Goal: Use online tool/utility: Utilize a website feature to perform a specific function

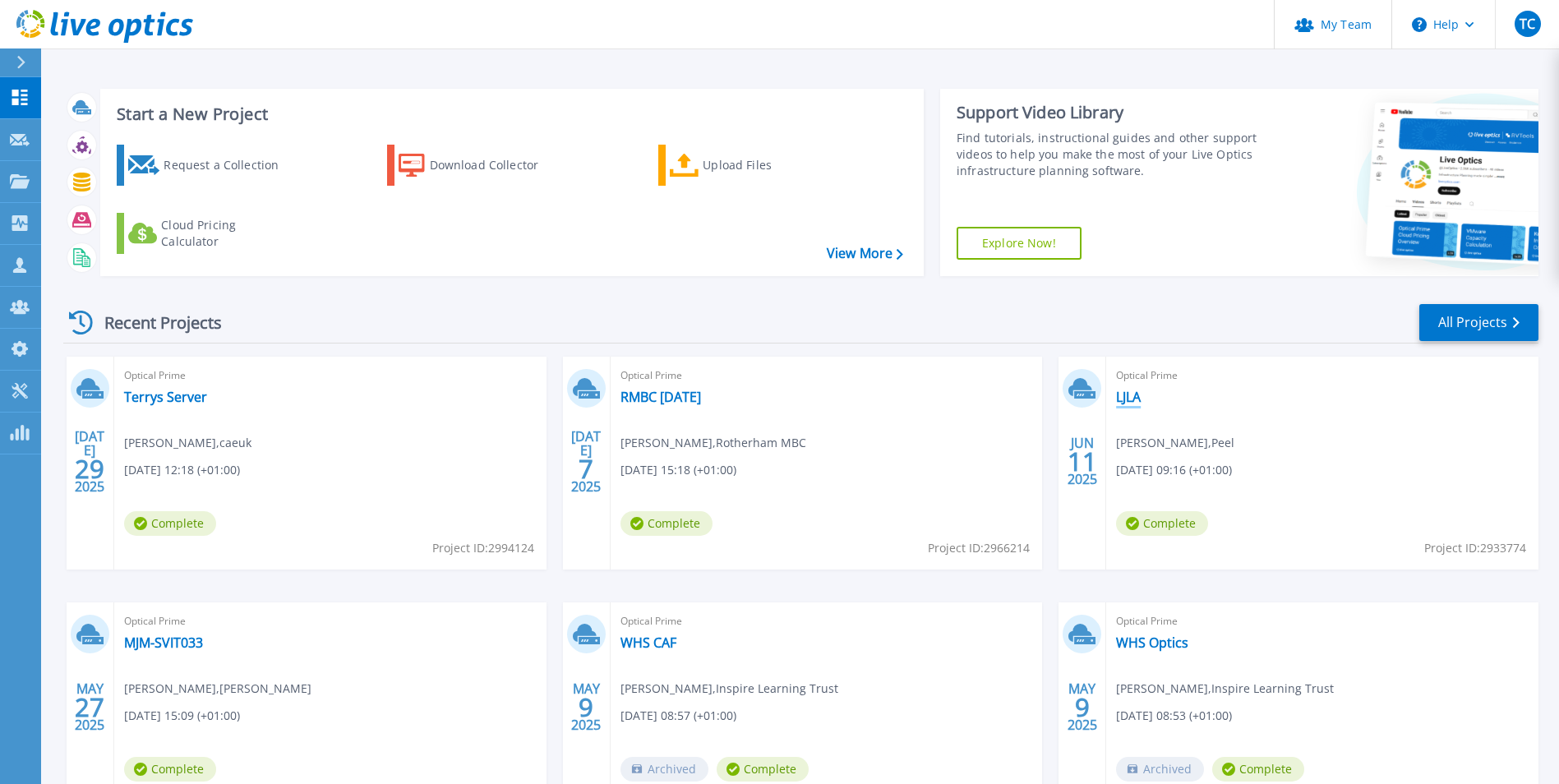
click at [1128, 402] on link "LJLA" at bounding box center [1128, 396] width 24 height 17
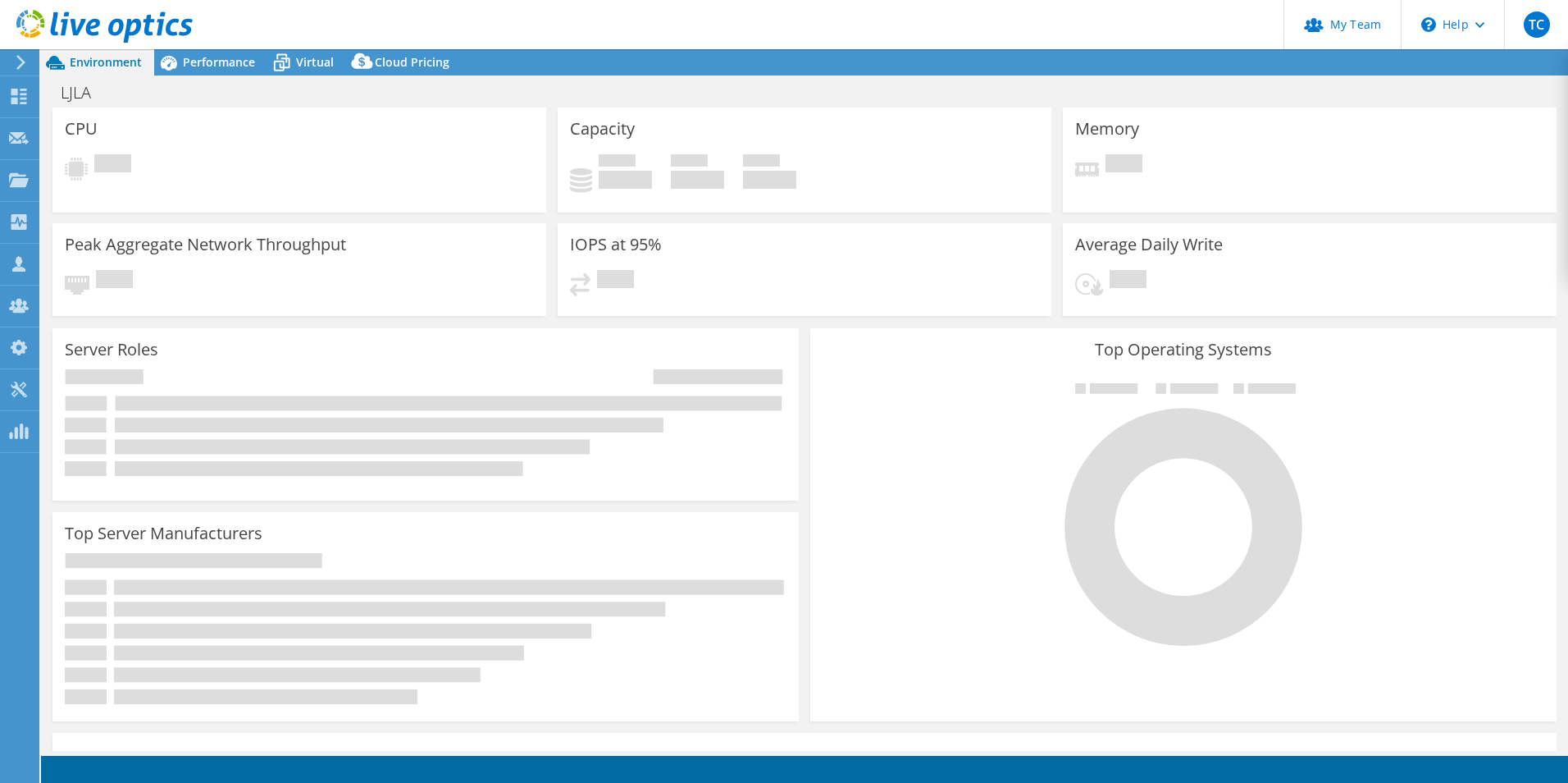
select select "EULondon"
select select "USD"
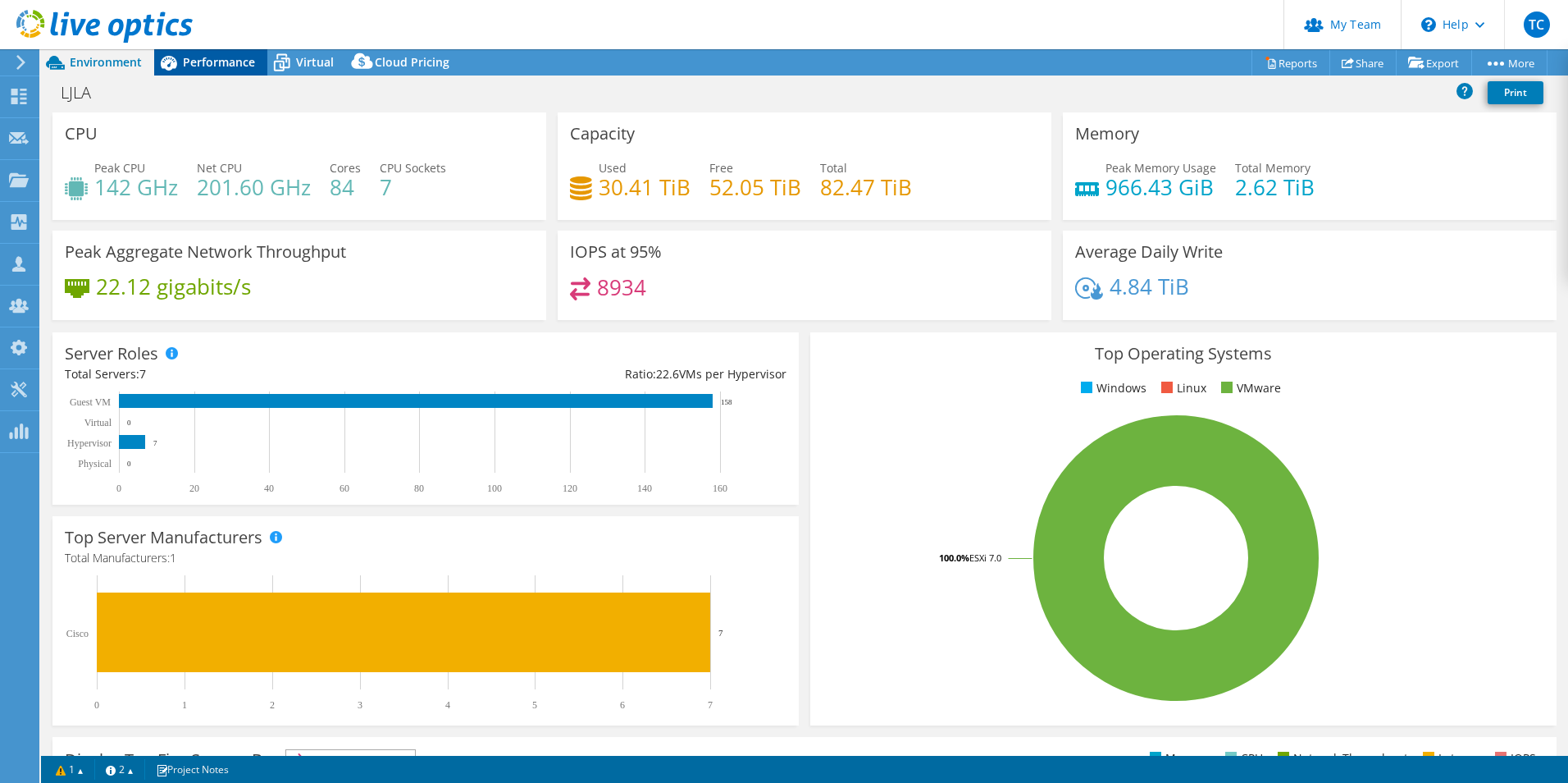
click at [202, 68] on span "Performance" at bounding box center [219, 62] width 72 height 16
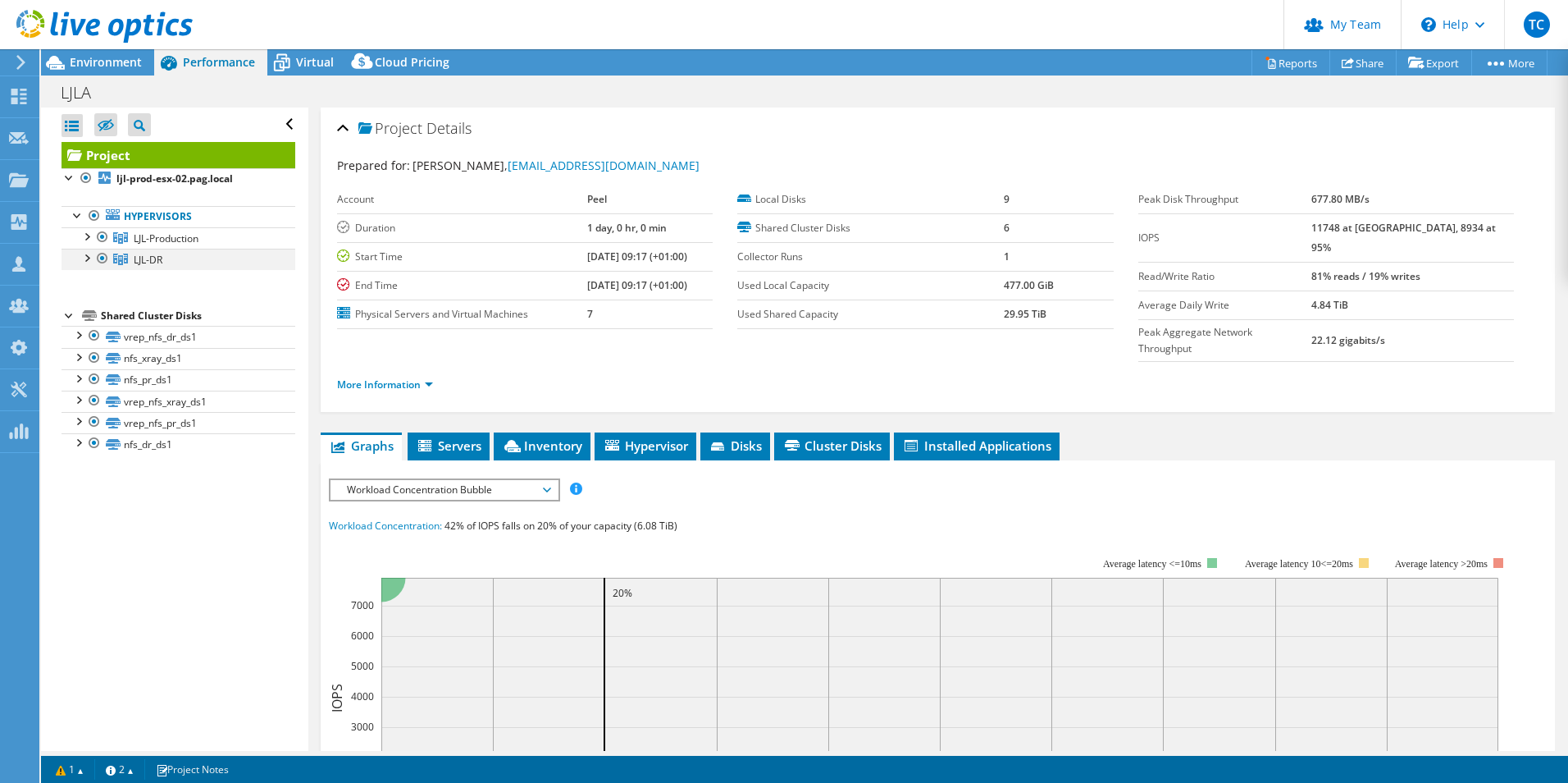
click at [106, 255] on div at bounding box center [103, 258] width 17 height 20
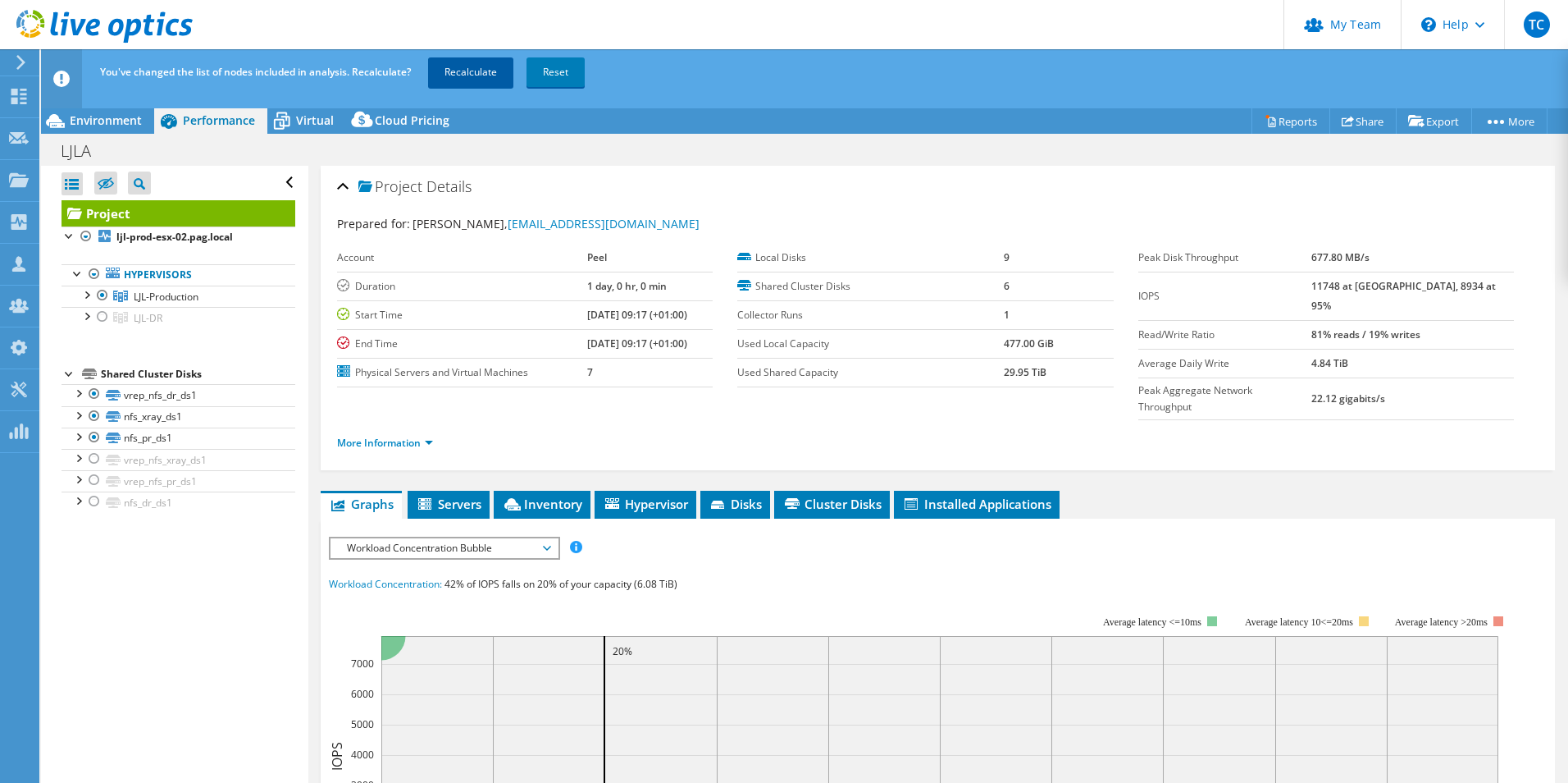
click at [445, 76] on link "Recalculate" at bounding box center [470, 72] width 85 height 29
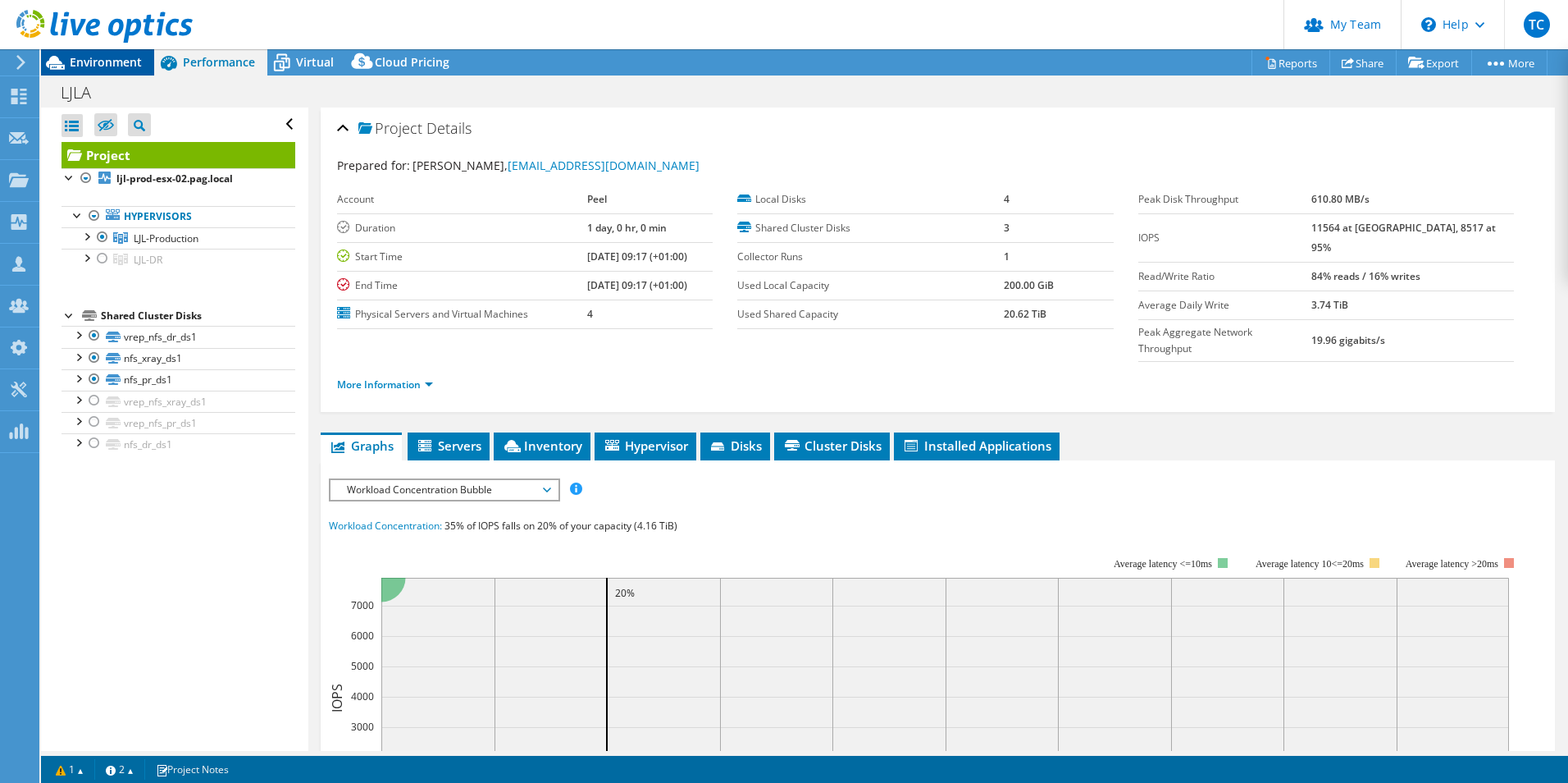
click at [101, 64] on span "Environment" at bounding box center [106, 62] width 72 height 16
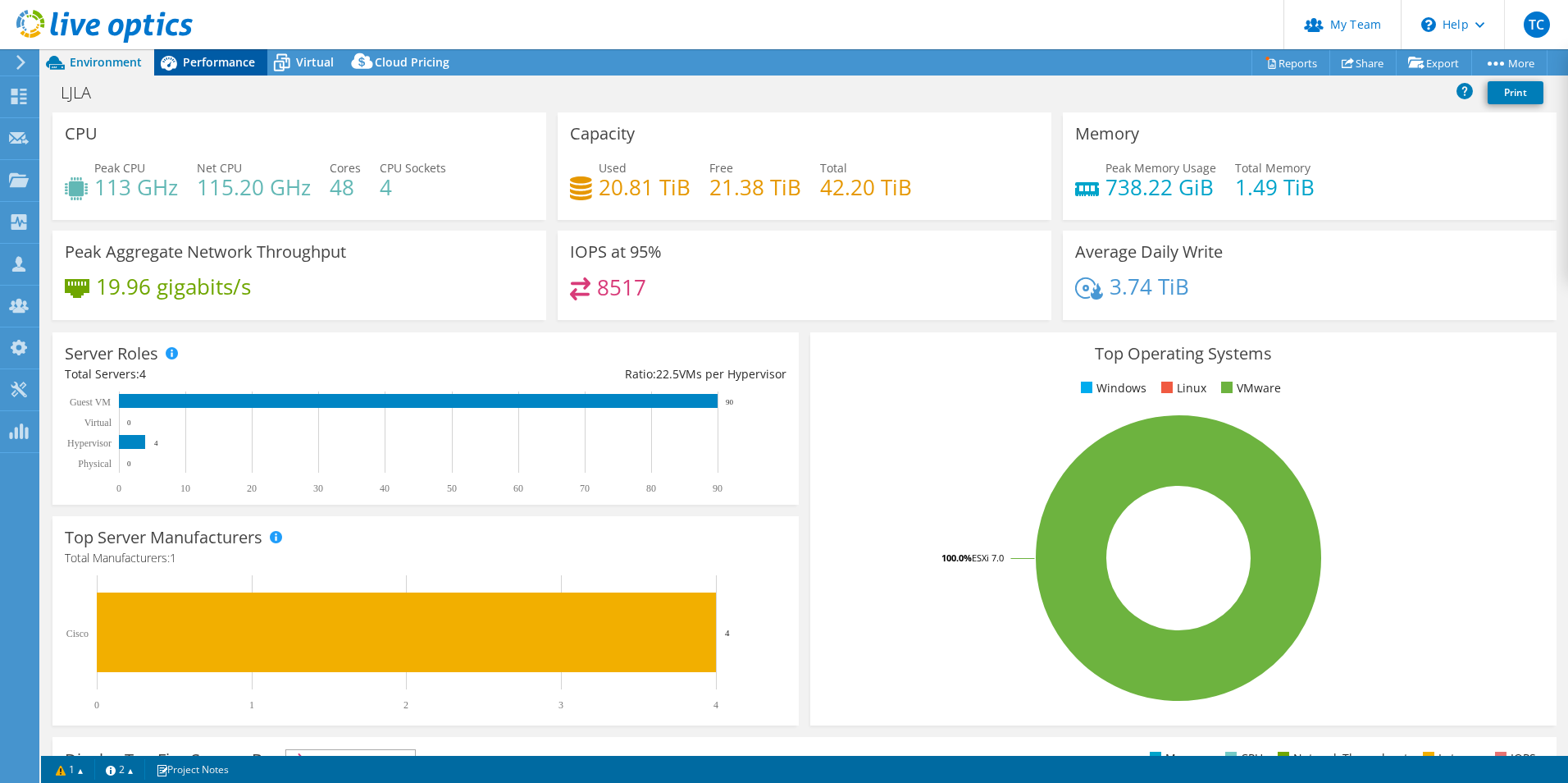
click at [211, 66] on span "Performance" at bounding box center [219, 62] width 72 height 16
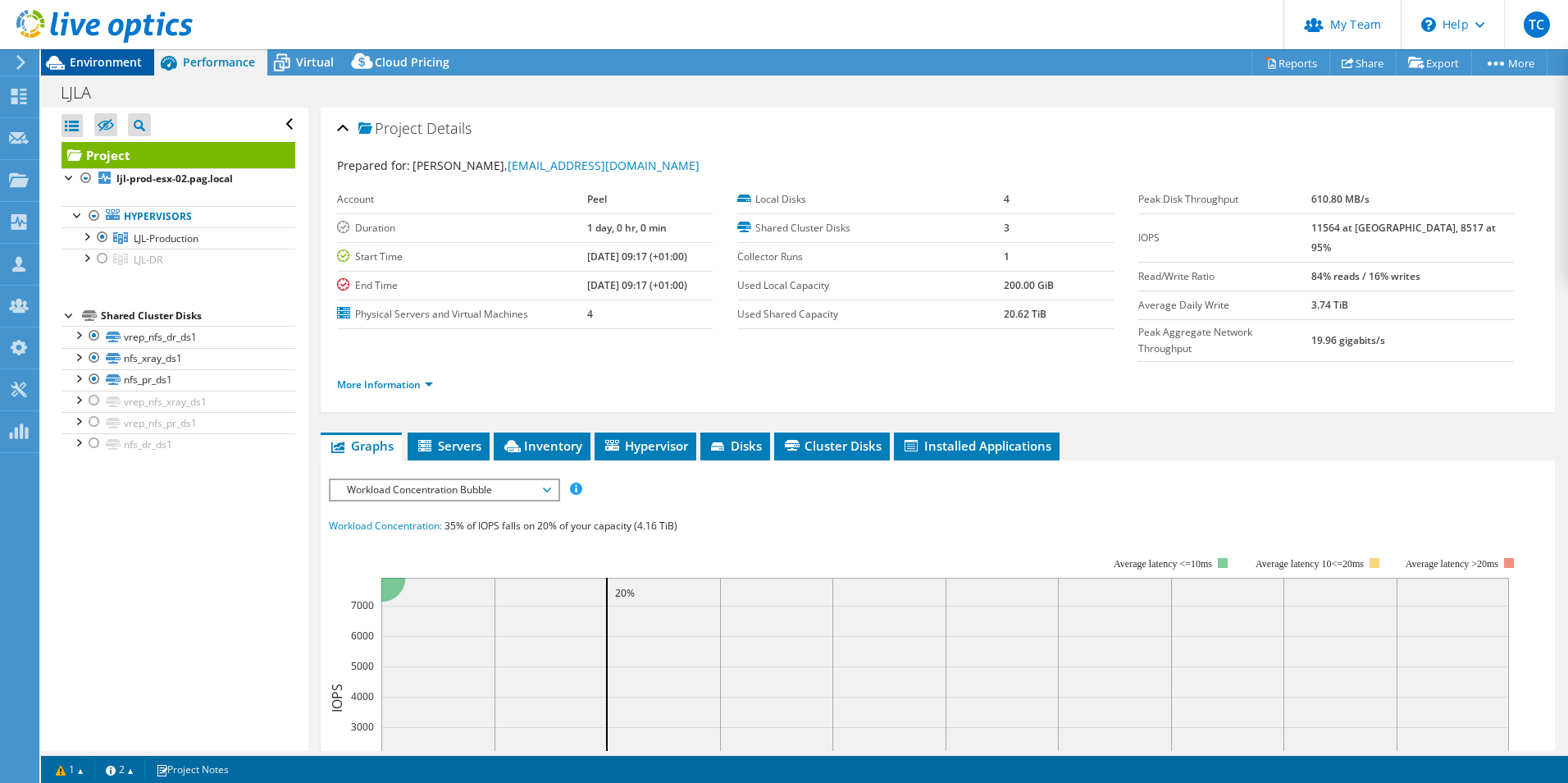
click at [102, 56] on span "Environment" at bounding box center [106, 62] width 72 height 16
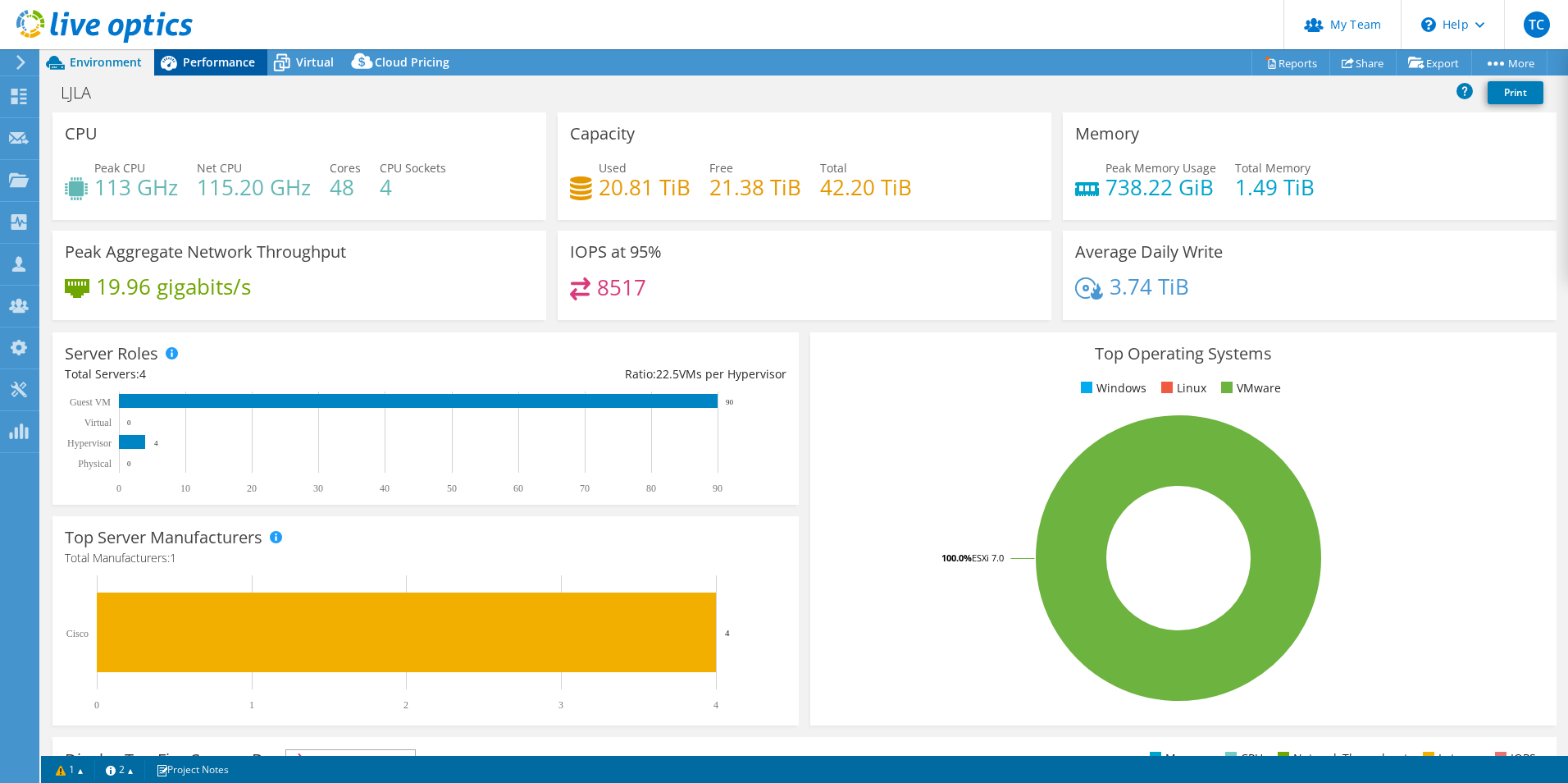
click at [191, 67] on span "Performance" at bounding box center [219, 62] width 72 height 16
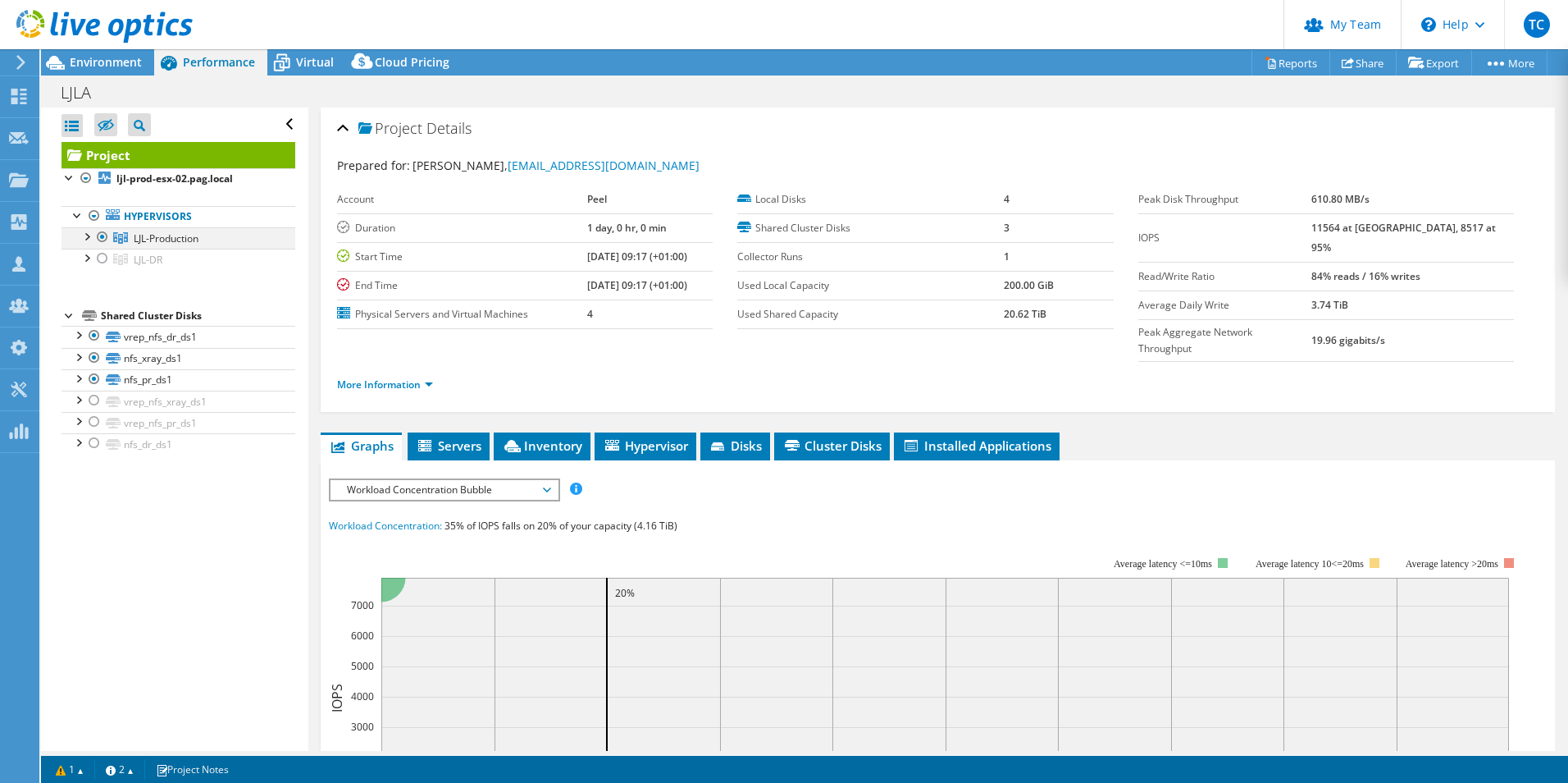
click at [104, 237] on div at bounding box center [103, 238] width 17 height 20
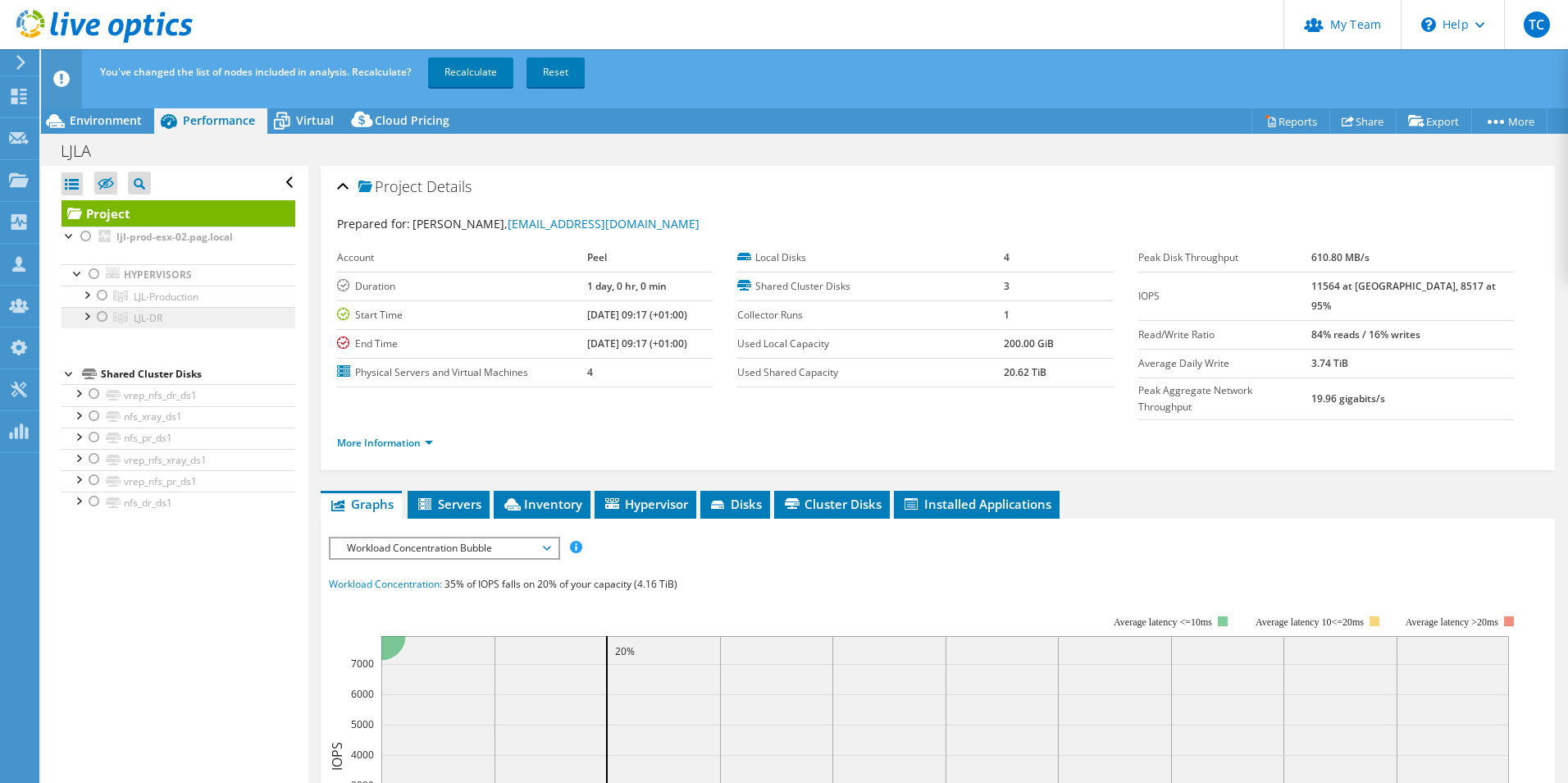
drag, startPoint x: 102, startPoint y: 316, endPoint x: 117, endPoint y: 313, distance: 15.3
click at [104, 316] on div at bounding box center [103, 317] width 17 height 20
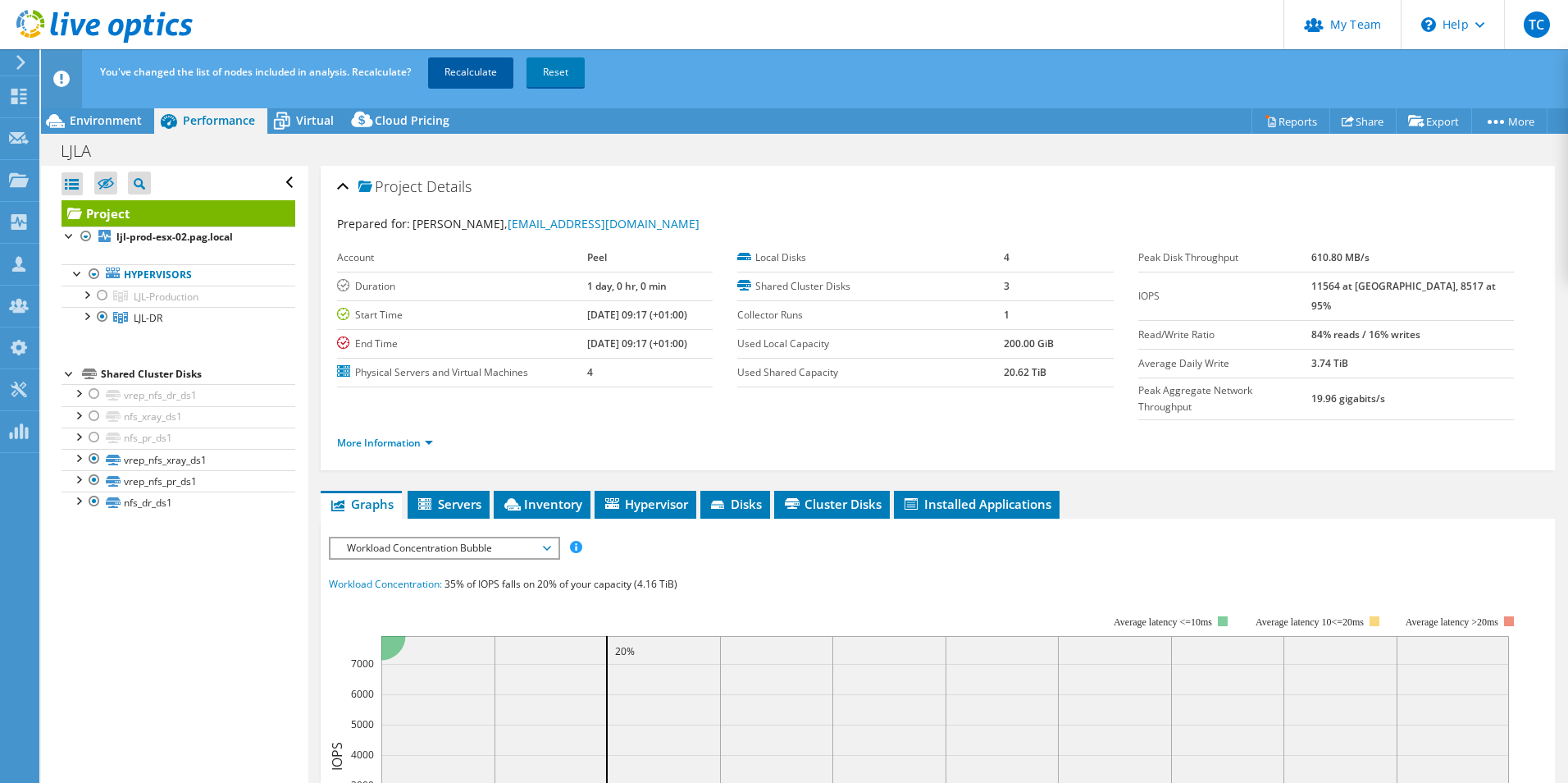
click at [467, 79] on link "Recalculate" at bounding box center [470, 72] width 85 height 29
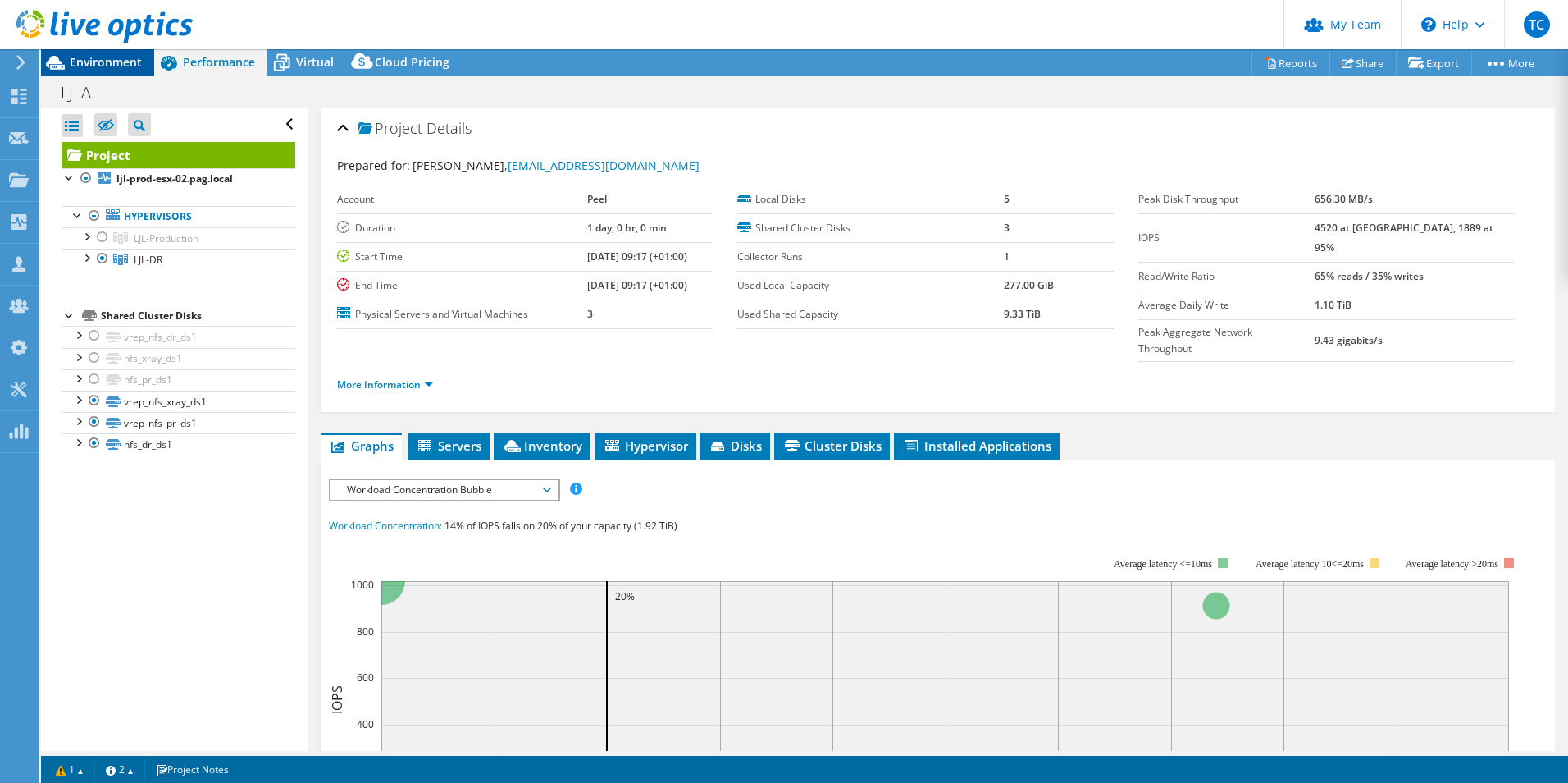
click at [111, 62] on span "Environment" at bounding box center [106, 62] width 72 height 16
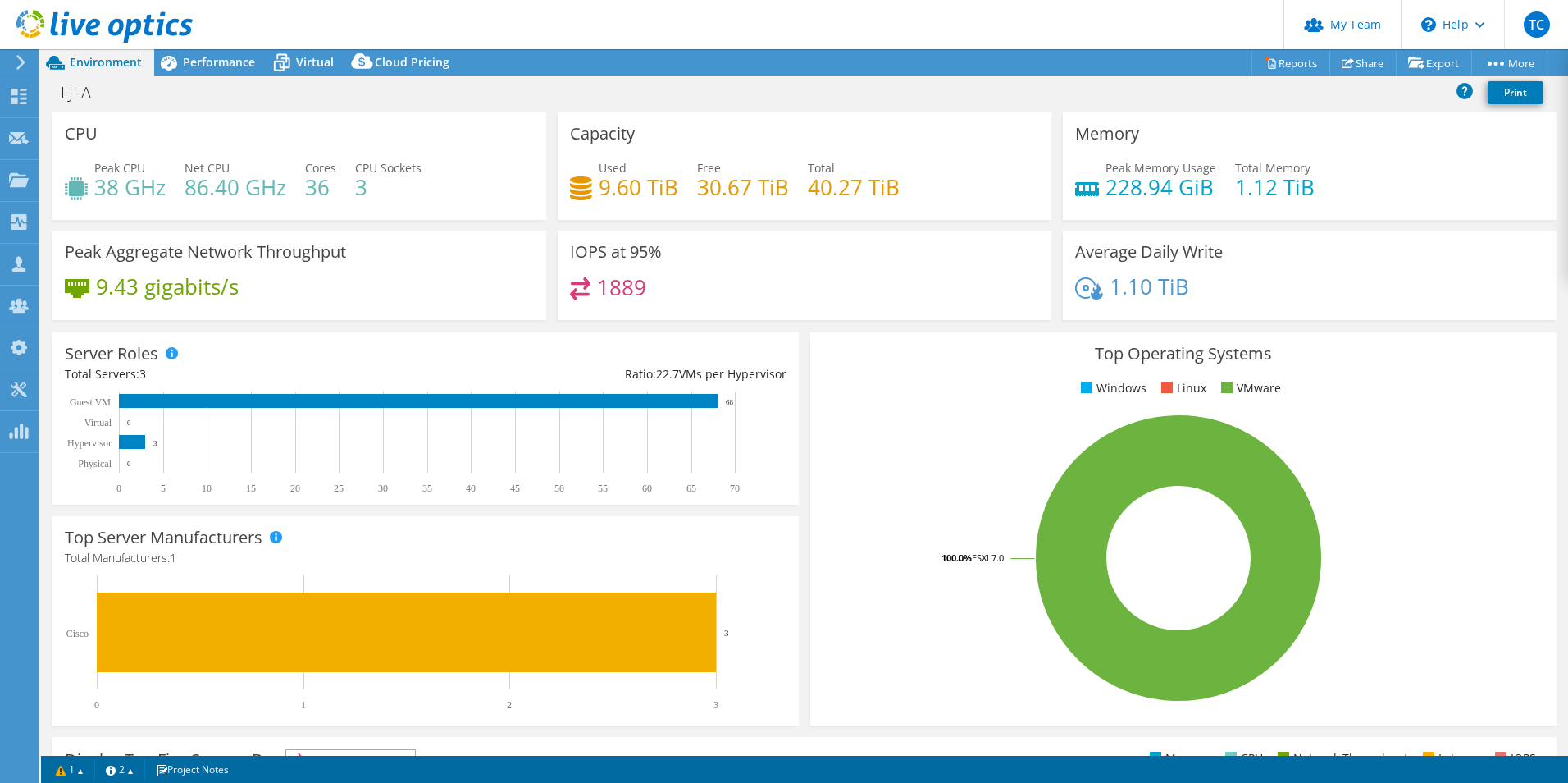
click at [903, 31] on header "TC Partner Team Admin Terry Costello terry.costello@caeuk.com caeuk My Profile …" at bounding box center [784, 24] width 1568 height 49
